Goal: Task Accomplishment & Management: Complete application form

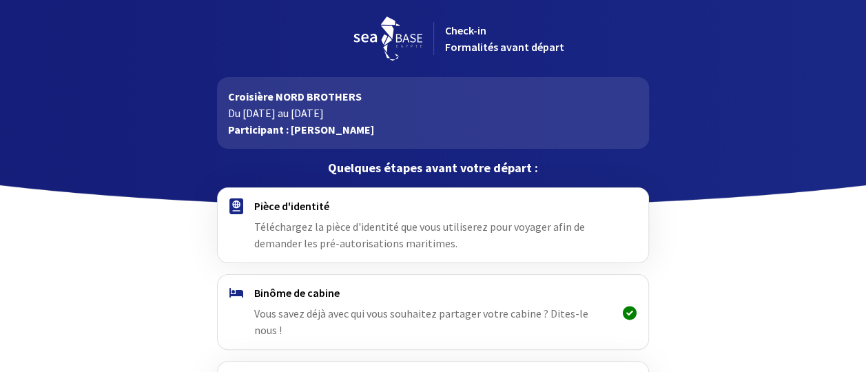
click at [572, 310] on span "Vous savez déjà avec qui vous souhaitez partager votre cabine ? Dites-le nous !" at bounding box center [421, 321] width 334 height 30
click at [560, 309] on span "Vous savez déjà avec qui vous souhaitez partager votre cabine ? Dites-le nous !" at bounding box center [421, 321] width 334 height 30
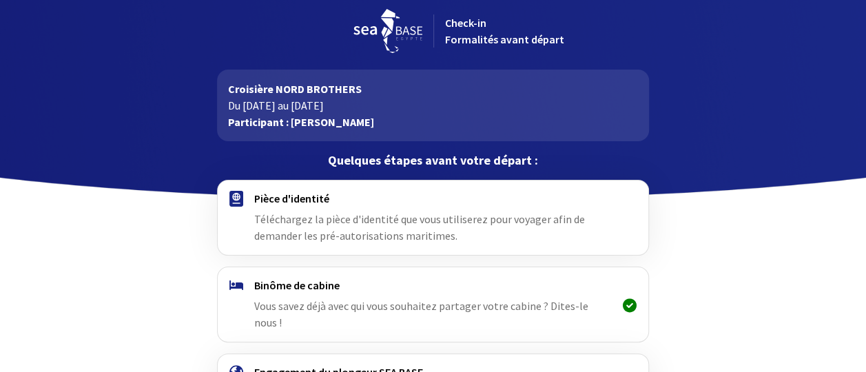
scroll to position [7, 0]
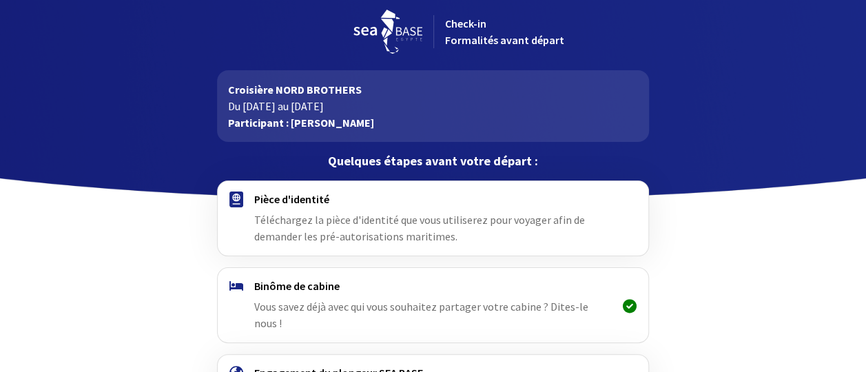
click at [256, 213] on span "Téléchargez la pièce d'identité que vous utiliserez pour voyager afin de demand…" at bounding box center [419, 228] width 331 height 30
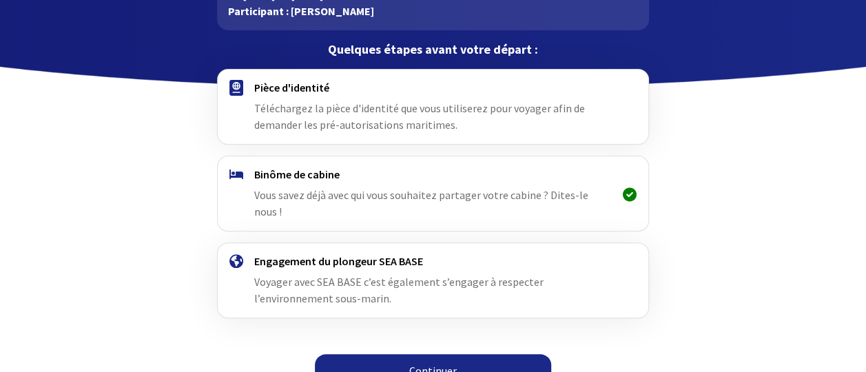
scroll to position [124, 0]
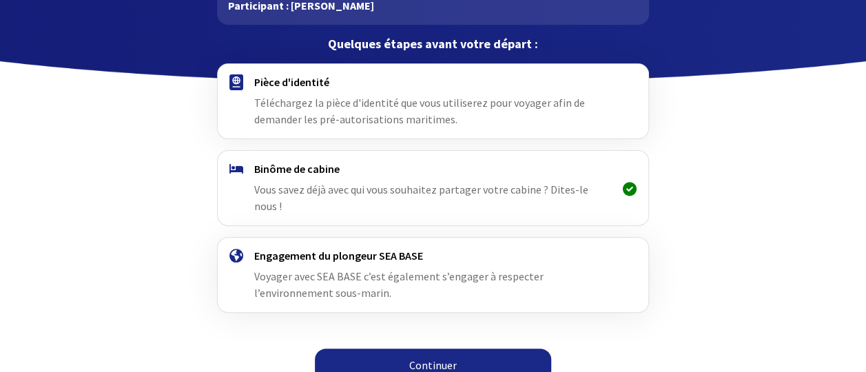
click at [474, 353] on link "Continuer" at bounding box center [433, 364] width 236 height 33
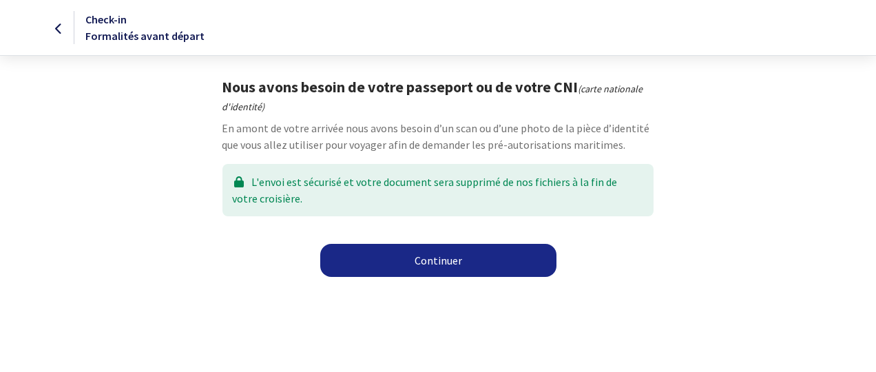
click at [447, 264] on link "Continuer" at bounding box center [438, 260] width 236 height 33
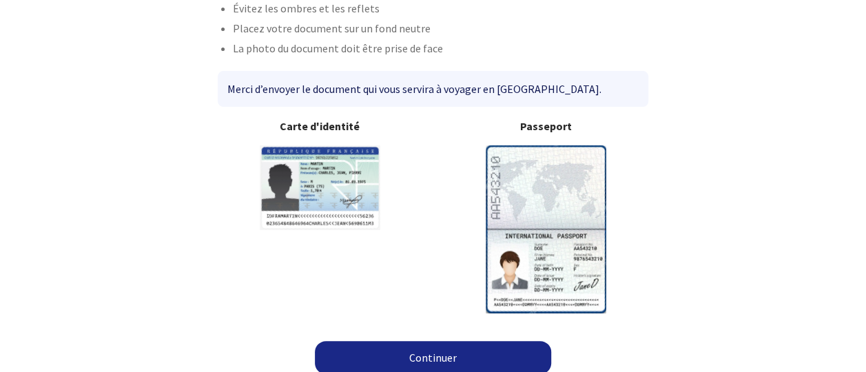
scroll to position [142, 0]
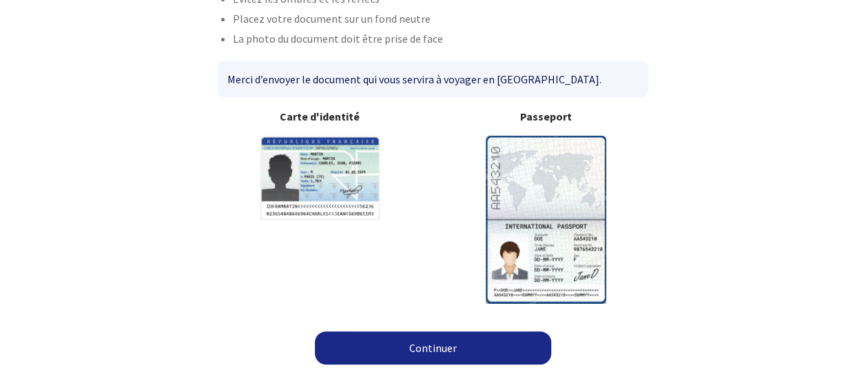
click at [443, 346] on link "Continuer" at bounding box center [433, 347] width 236 height 33
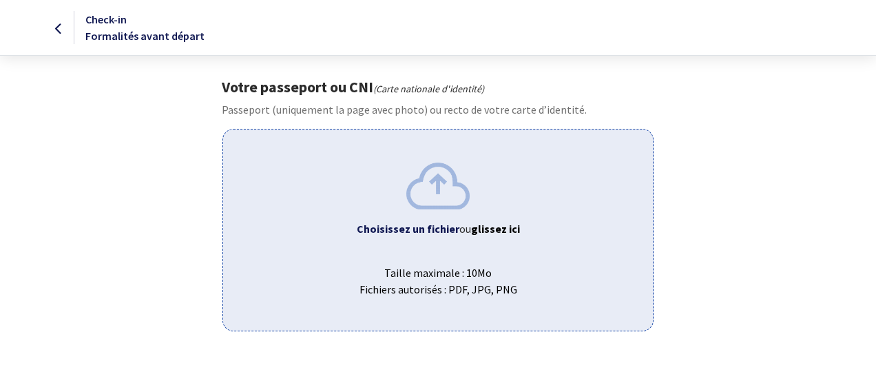
click at [434, 189] on img at bounding box center [437, 186] width 63 height 46
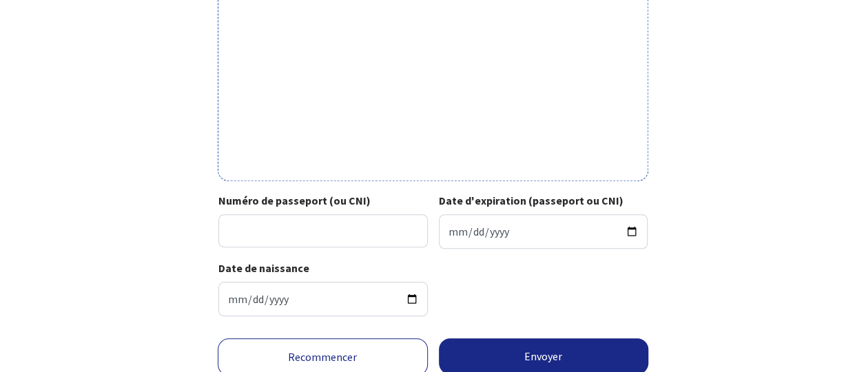
scroll to position [503, 0]
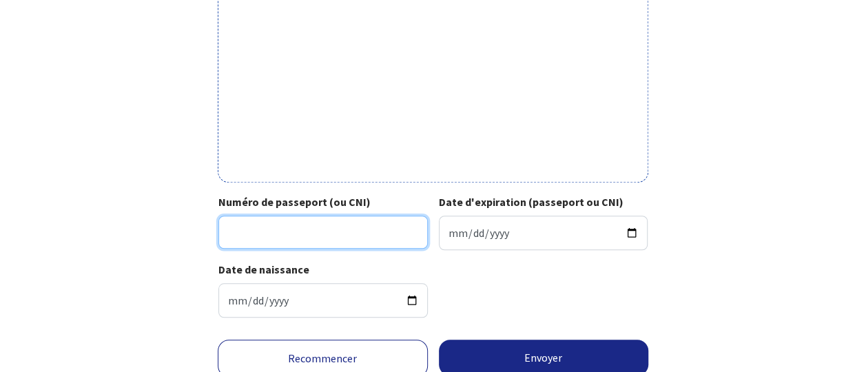
click at [282, 238] on input "Numéro de passeport (ou CNI)" at bounding box center [322, 232] width 209 height 33
type input "19IA30543"
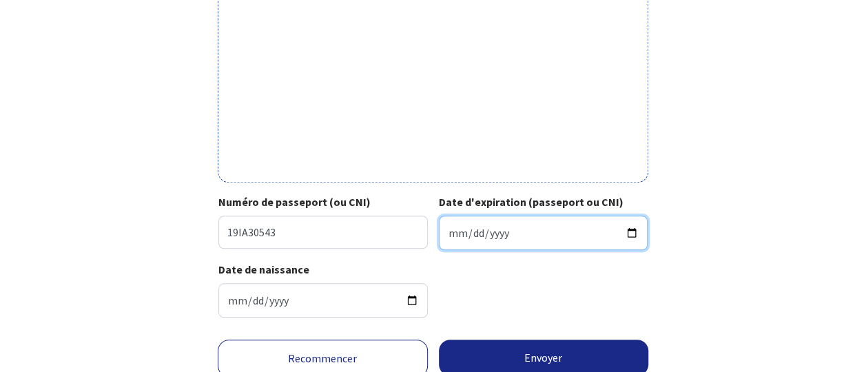
click at [475, 235] on input "Date d'expiration (passeport ou CNI)" at bounding box center [543, 233] width 209 height 34
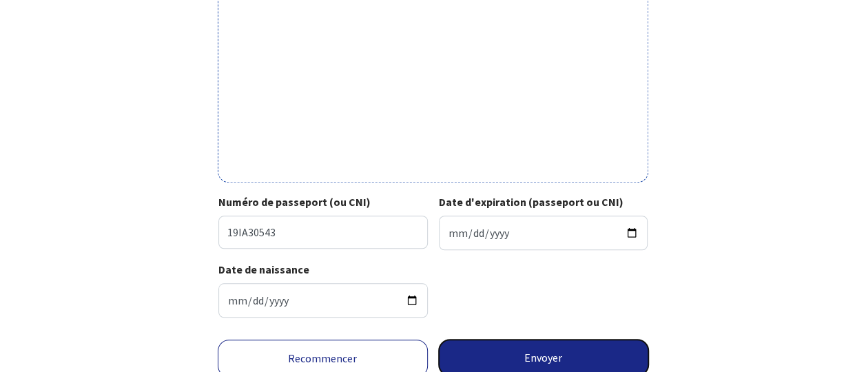
click at [543, 354] on button "Envoyer" at bounding box center [544, 358] width 210 height 36
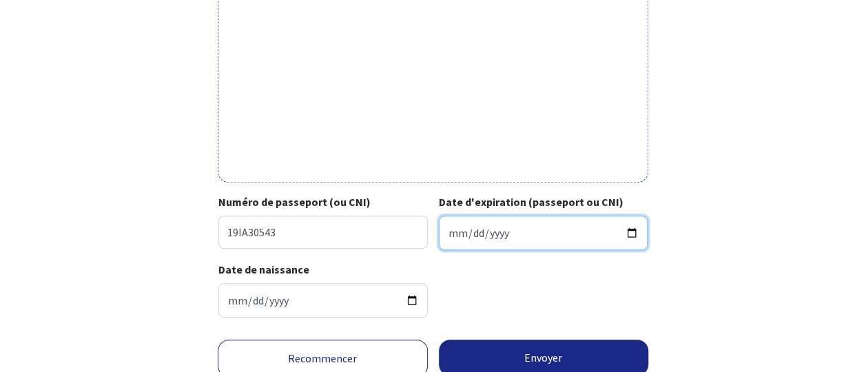
click at [460, 227] on input "Date d'expiration (passeport ou CNI)" at bounding box center [543, 233] width 209 height 34
type input "2029-11-27"
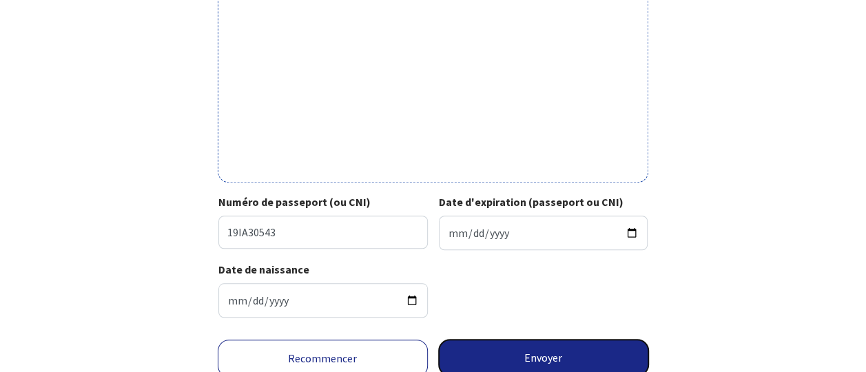
click at [536, 358] on button "Envoyer" at bounding box center [544, 358] width 210 height 36
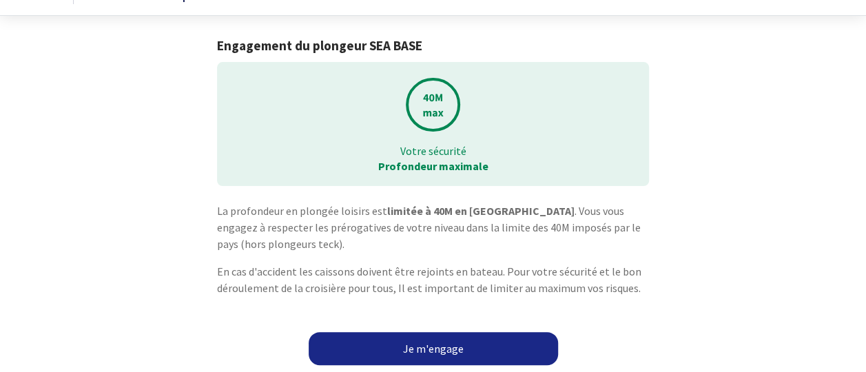
scroll to position [41, 0]
click at [433, 350] on link "Je m'engage" at bounding box center [433, 347] width 249 height 33
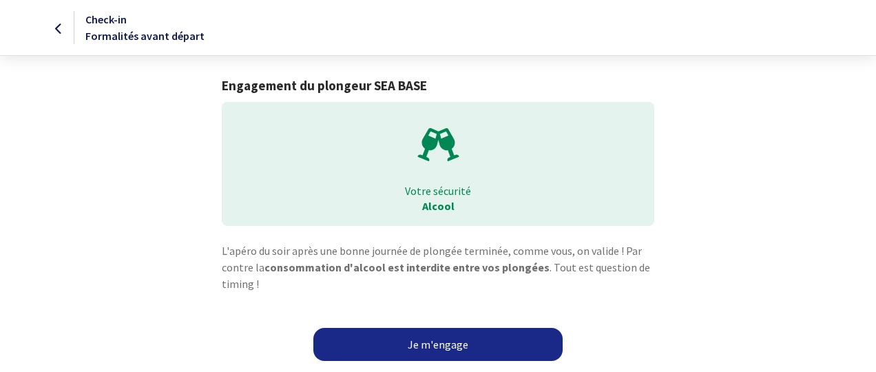
click at [440, 337] on link "Je m'engage" at bounding box center [437, 344] width 249 height 33
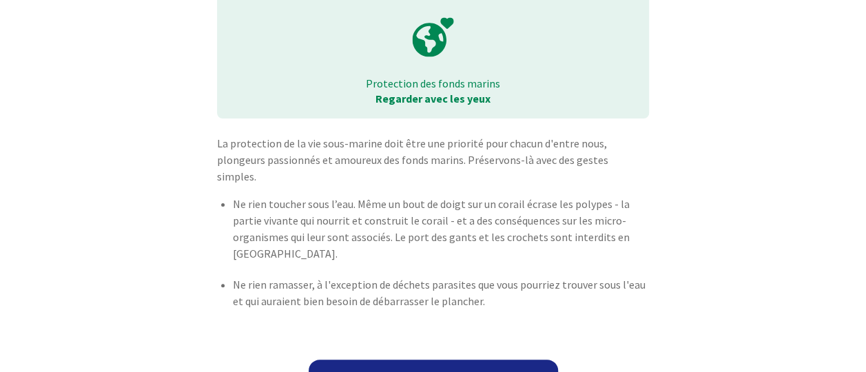
scroll to position [119, 0]
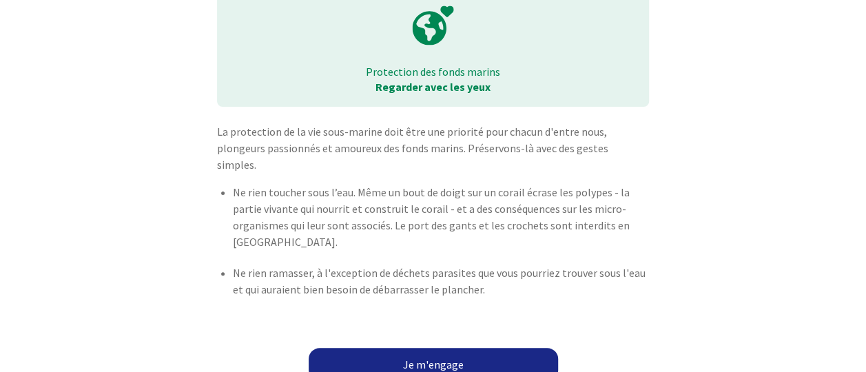
click at [445, 354] on link "Je m'engage" at bounding box center [433, 364] width 249 height 33
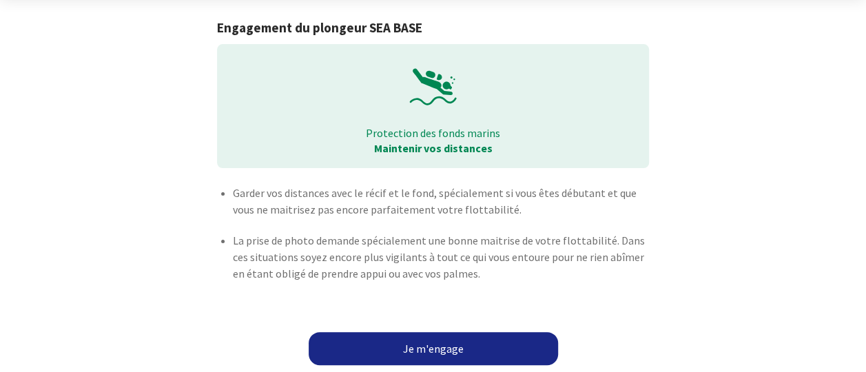
scroll to position [59, 0]
click at [416, 344] on link "Je m'engage" at bounding box center [433, 347] width 249 height 33
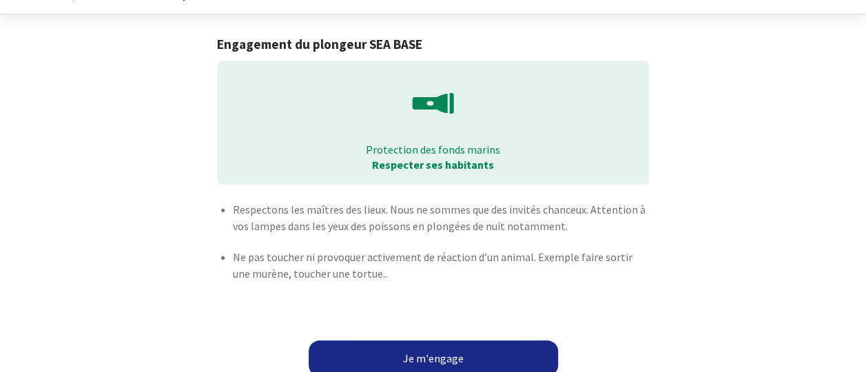
scroll to position [61, 0]
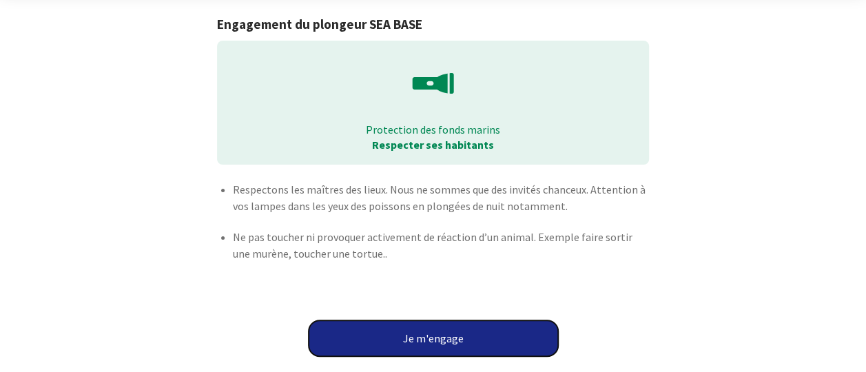
click at [438, 338] on button "Je m'engage" at bounding box center [433, 338] width 249 height 36
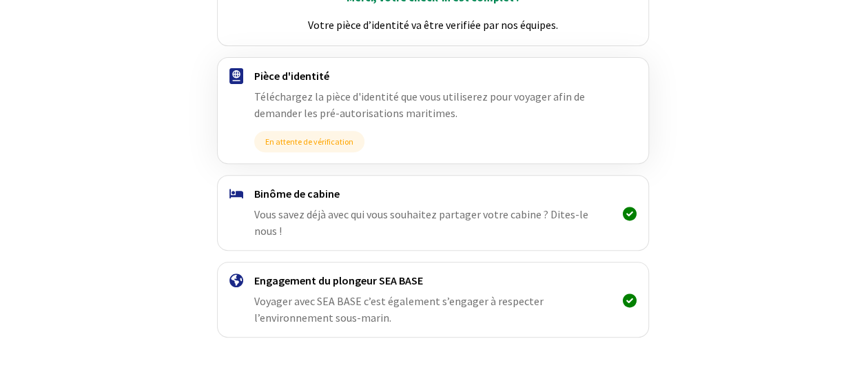
scroll to position [252, 0]
